Goal: Transaction & Acquisition: Obtain resource

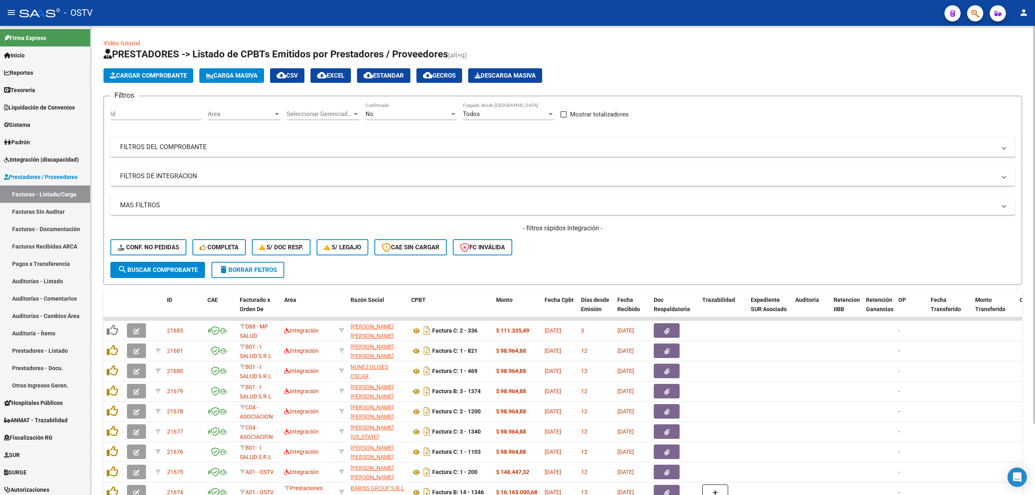
click at [412, 112] on div "No" at bounding box center [408, 113] width 84 height 7
drag, startPoint x: 373, startPoint y: 76, endPoint x: 479, endPoint y: 149, distance: 128.9
click at [373, 76] on span "Todos" at bounding box center [411, 78] width 91 height 18
click at [533, 152] on mat-expansion-panel-header "FILTROS DEL COMPROBANTE" at bounding box center [562, 147] width 905 height 19
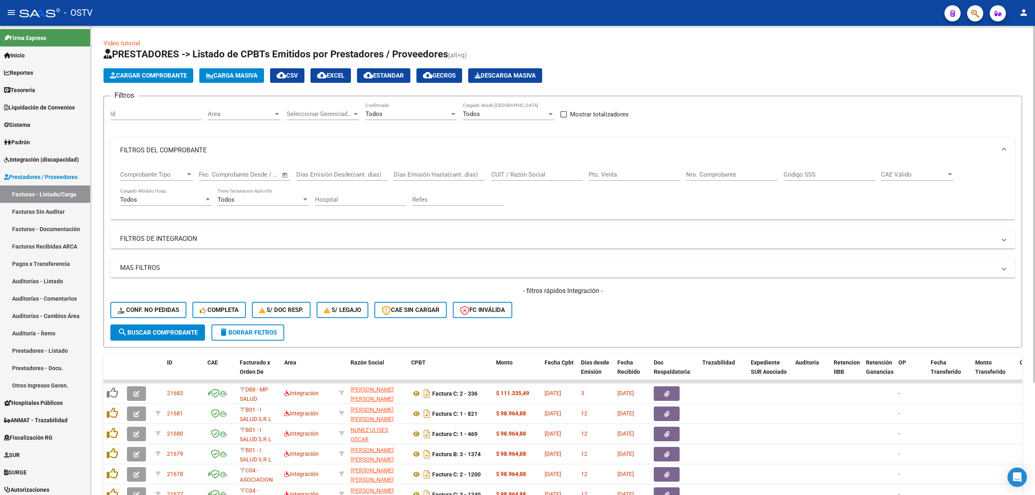
click at [513, 175] on input "CUIT / Razón Social" at bounding box center [536, 174] width 91 height 7
type input "6"
type input "33685444459"
click at [151, 334] on span "search Buscar Comprobante" at bounding box center [158, 332] width 80 height 7
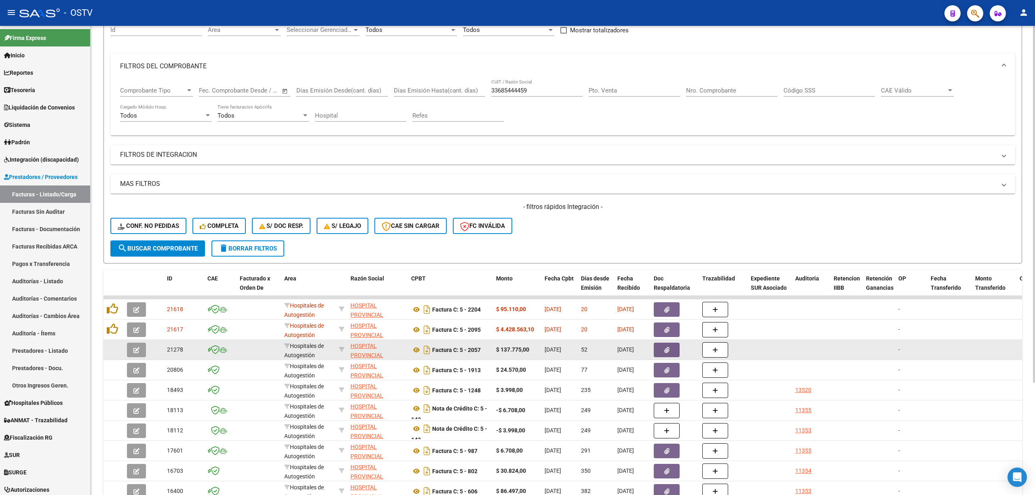
scroll to position [147, 0]
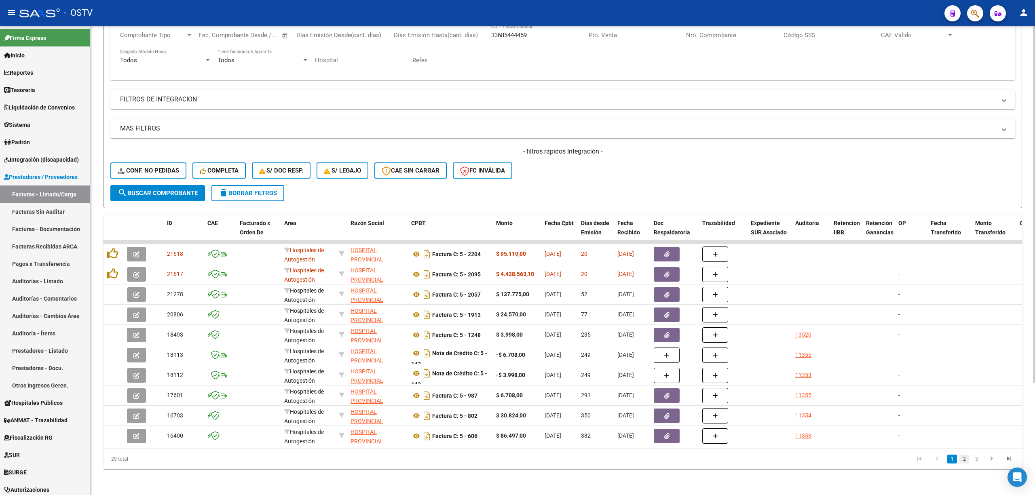
click at [968, 461] on link "2" at bounding box center [965, 459] width 10 height 9
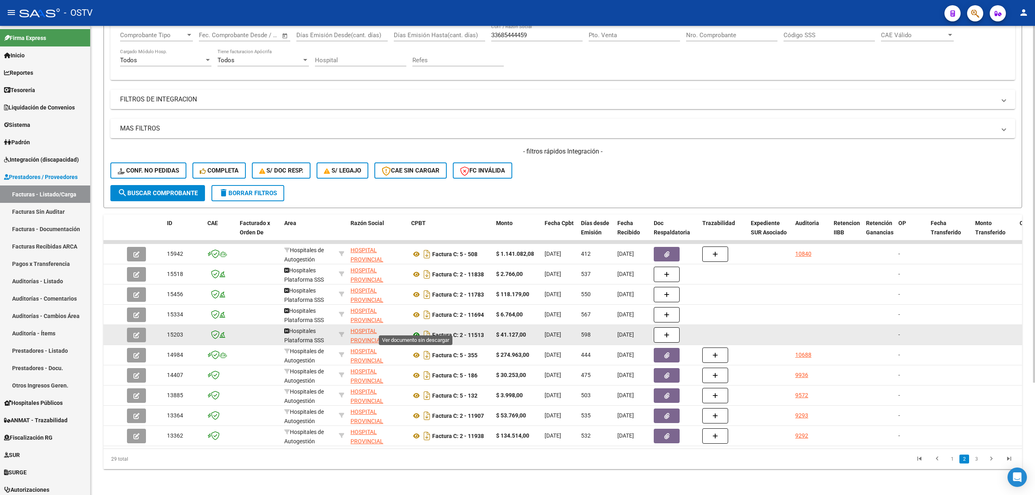
click at [416, 330] on icon at bounding box center [416, 335] width 11 height 10
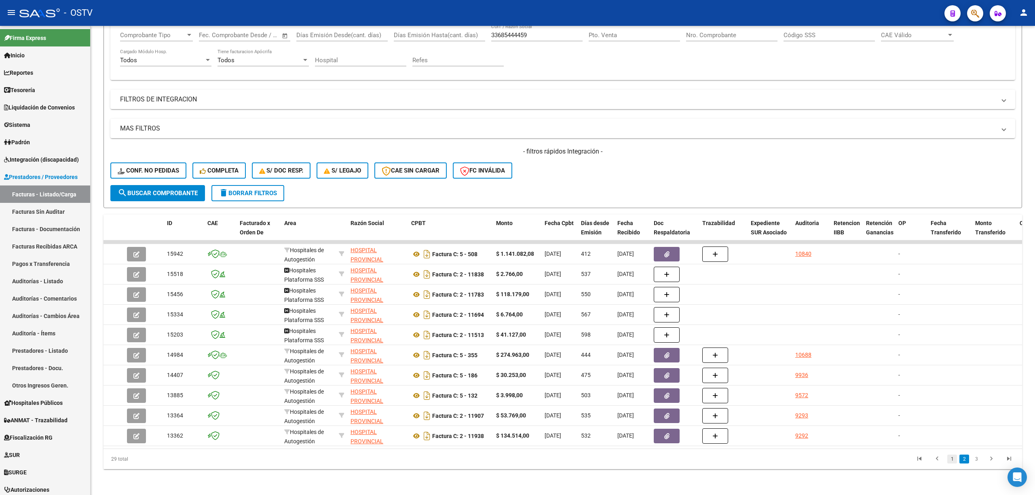
click at [951, 459] on link "1" at bounding box center [953, 459] width 10 height 9
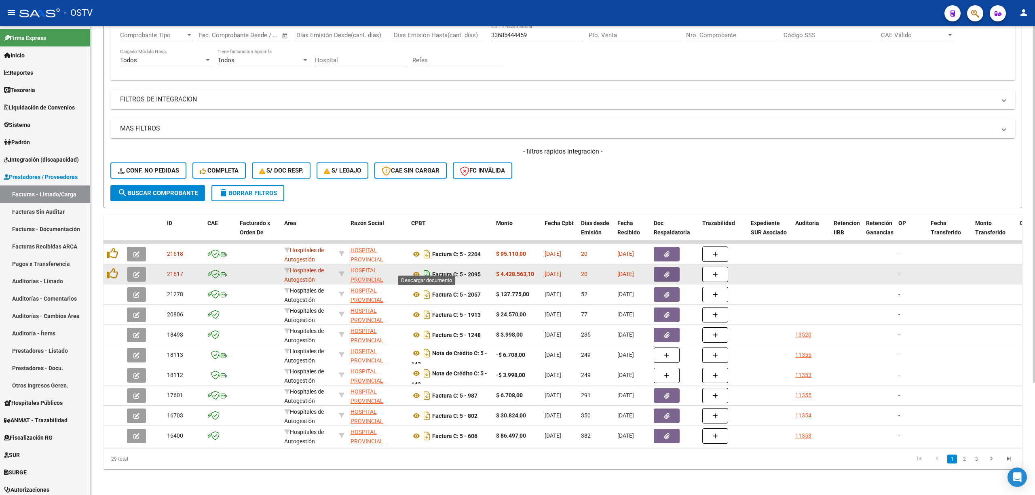
click at [427, 268] on icon "Descargar documento" at bounding box center [427, 274] width 11 height 13
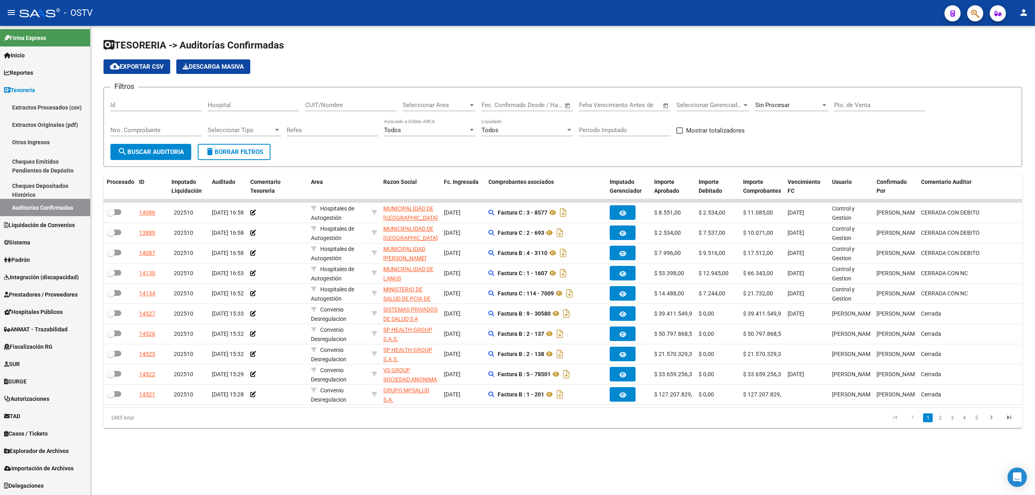
click at [165, 152] on span "search Buscar Auditoria" at bounding box center [151, 151] width 66 height 7
click at [146, 150] on span "search Buscar Auditoria" at bounding box center [151, 151] width 66 height 7
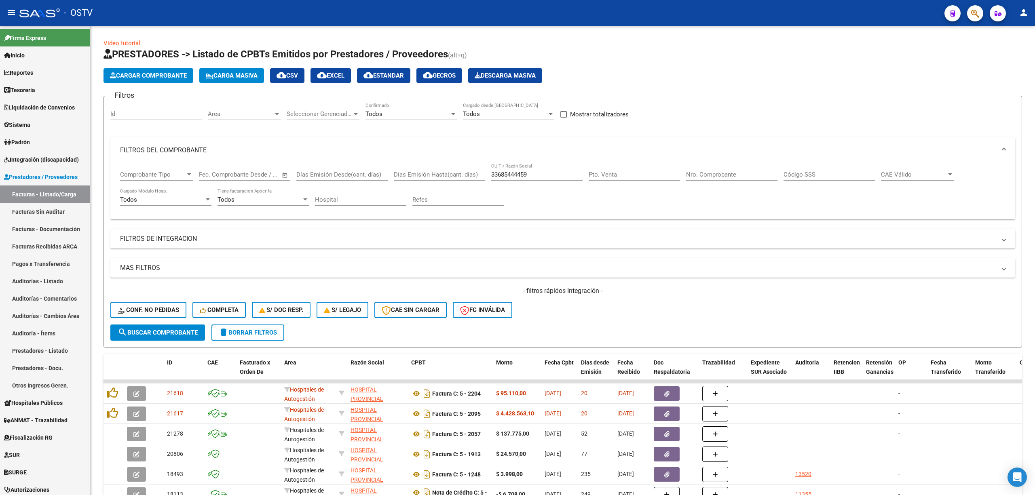
scroll to position [147, 0]
